Goal: Share content

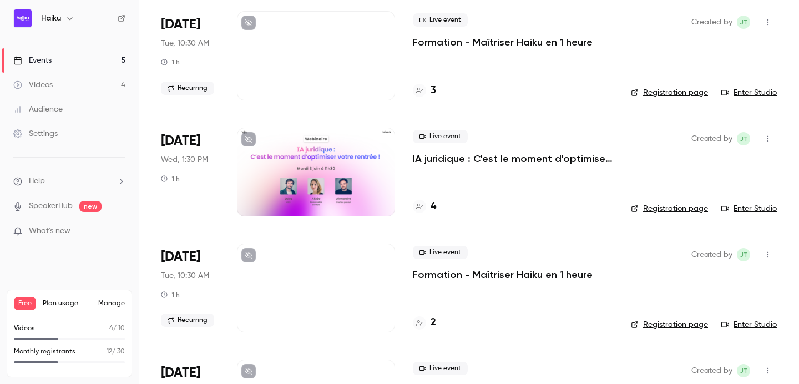
scroll to position [225, 0]
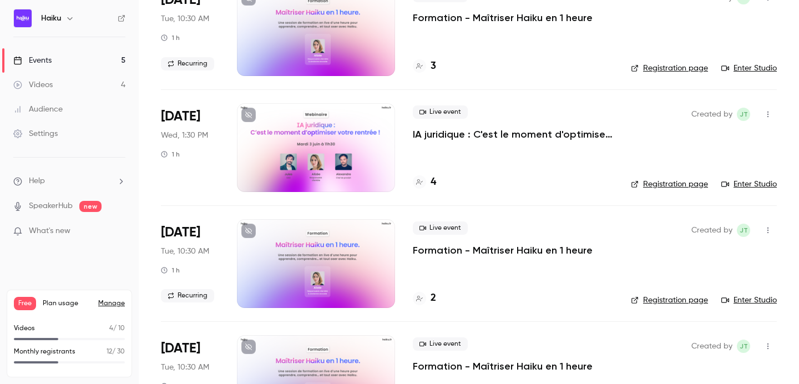
click at [289, 137] on div at bounding box center [316, 147] width 158 height 89
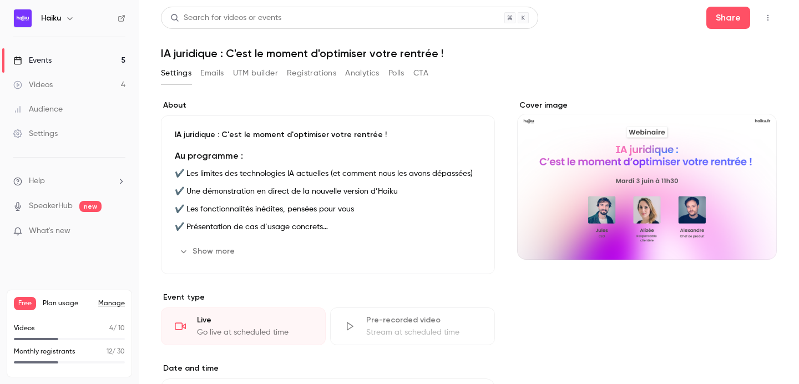
click at [728, 2] on main "Search for videos or events Share IA juridique : C'est le moment d'optimiser vo…" at bounding box center [469, 192] width 661 height 384
click at [719, 16] on button "Share" at bounding box center [729, 18] width 44 height 22
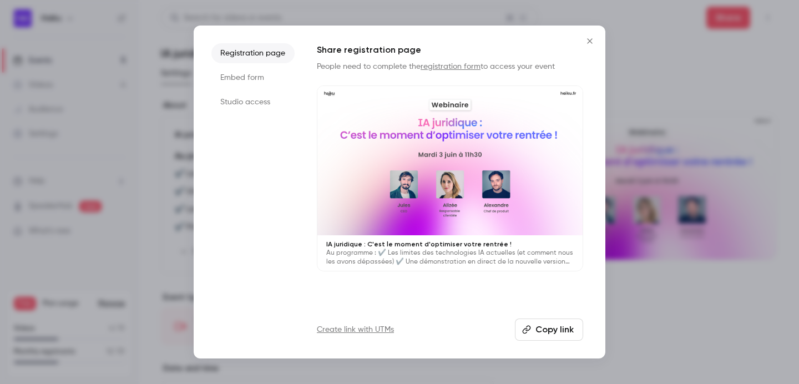
click at [541, 333] on button "Copy link" at bounding box center [549, 330] width 68 height 22
